Goal: Entertainment & Leisure: Consume media (video, audio)

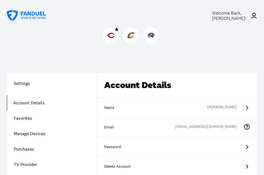
click at [107, 36] on div at bounding box center [111, 35] width 16 height 16
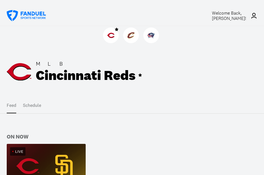
click at [43, 161] on img at bounding box center [46, 166] width 79 height 45
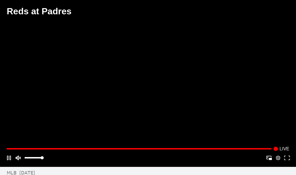
click at [16, 159] on button "Mute" at bounding box center [17, 157] width 9 height 9
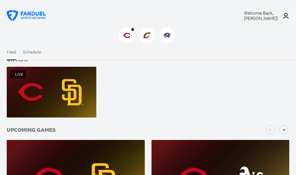
scroll to position [98, 0]
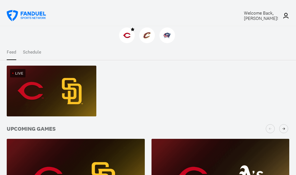
click at [51, 76] on div "Live" at bounding box center [52, 73] width 90 height 15
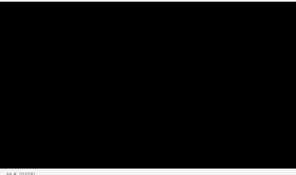
scroll to position [18, 0]
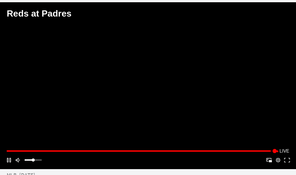
drag, startPoint x: 42, startPoint y: 162, endPoint x: 33, endPoint y: 163, distance: 9.3
click at [33, 161] on div "Volume" at bounding box center [33, 159] width 3 height 3
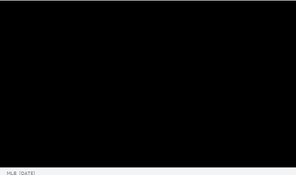
scroll to position [19, 0]
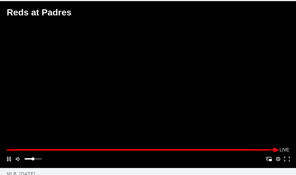
scroll to position [18, 0]
